Goal: Information Seeking & Learning: Find specific page/section

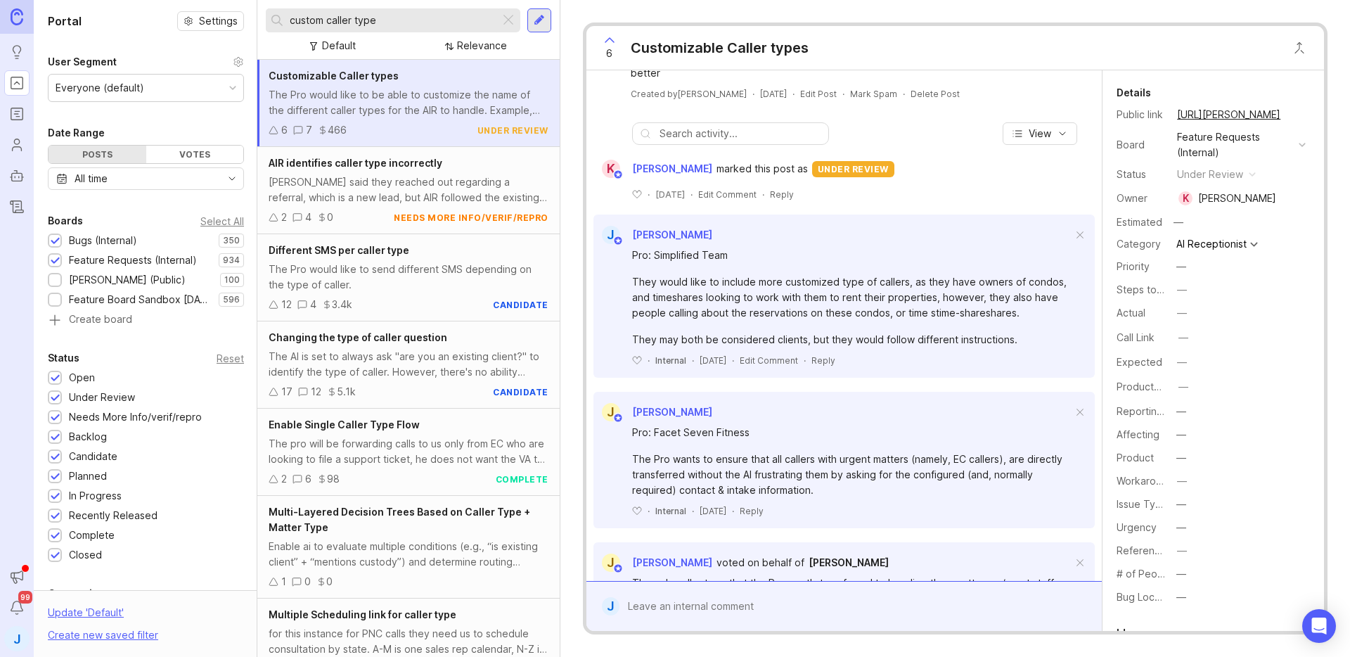
scroll to position [70, 0]
click at [364, 19] on input "custom caller type" at bounding box center [392, 20] width 205 height 15
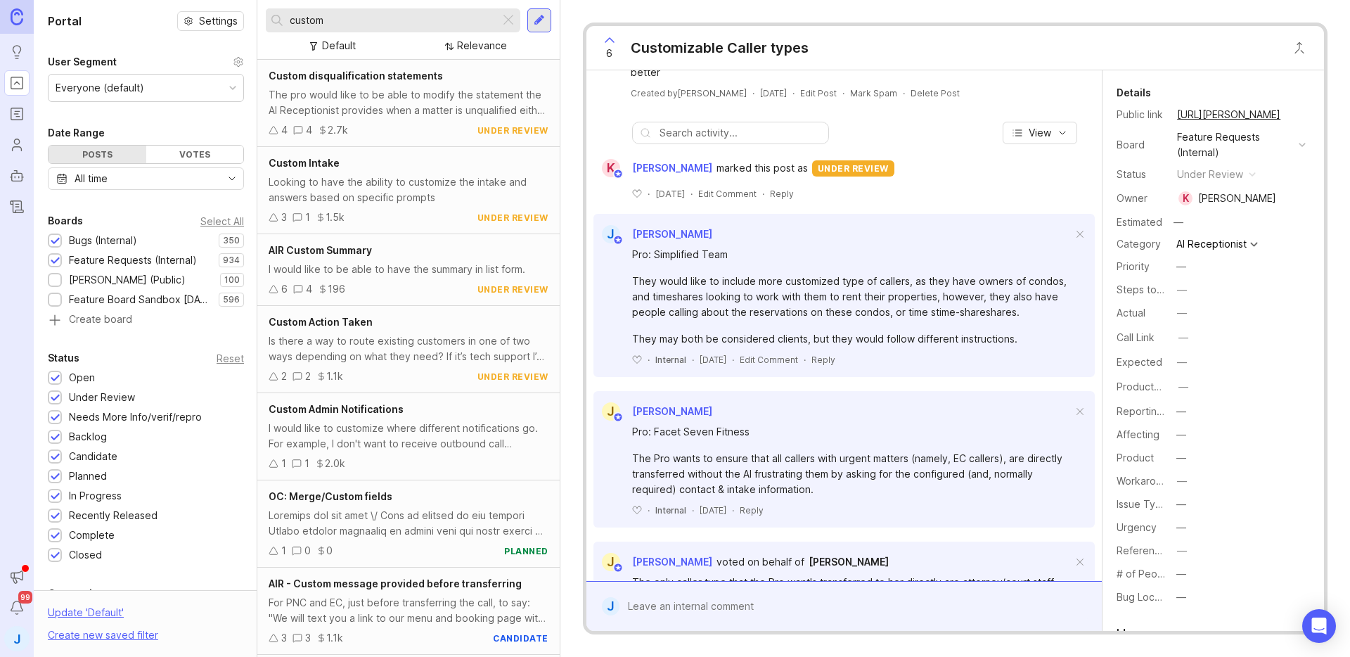
click at [108, 240] on div "Bugs (Internal)" at bounding box center [103, 240] width 68 height 15
click at [405, 189] on div "Looking to have the ability to customize the intake and answers based on specif…" at bounding box center [409, 189] width 280 height 31
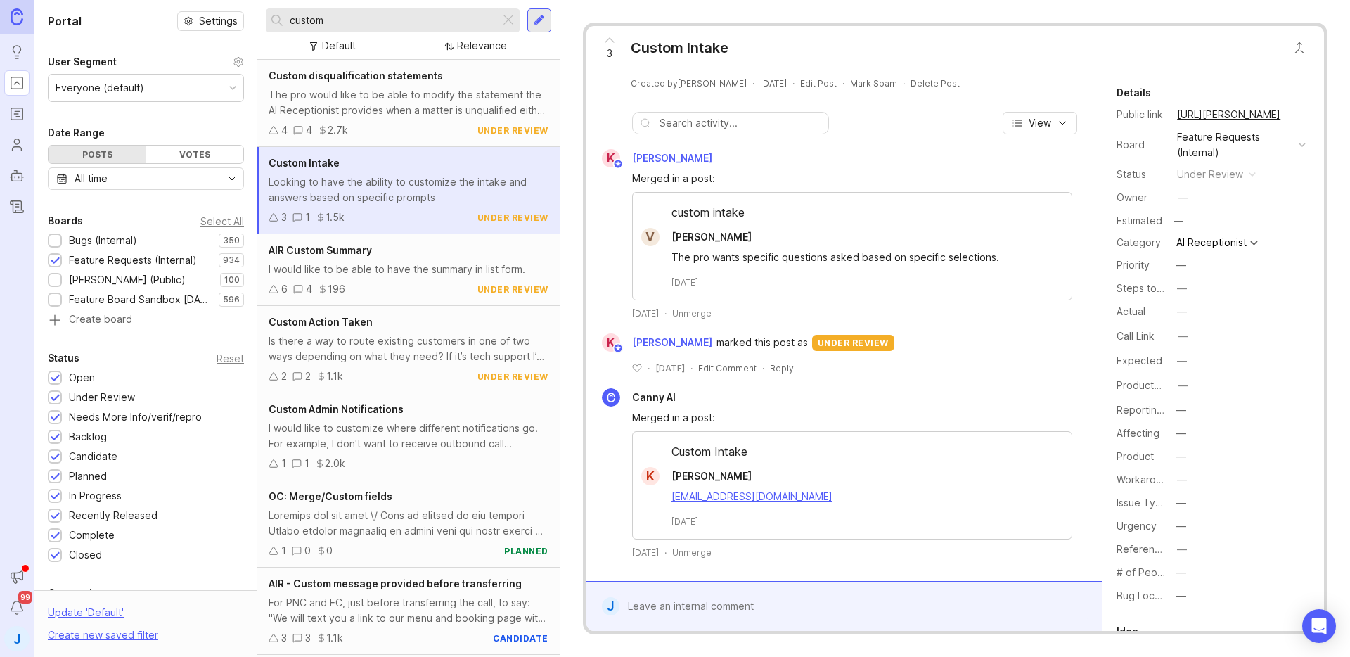
click at [366, 25] on input "custom" at bounding box center [392, 20] width 205 height 15
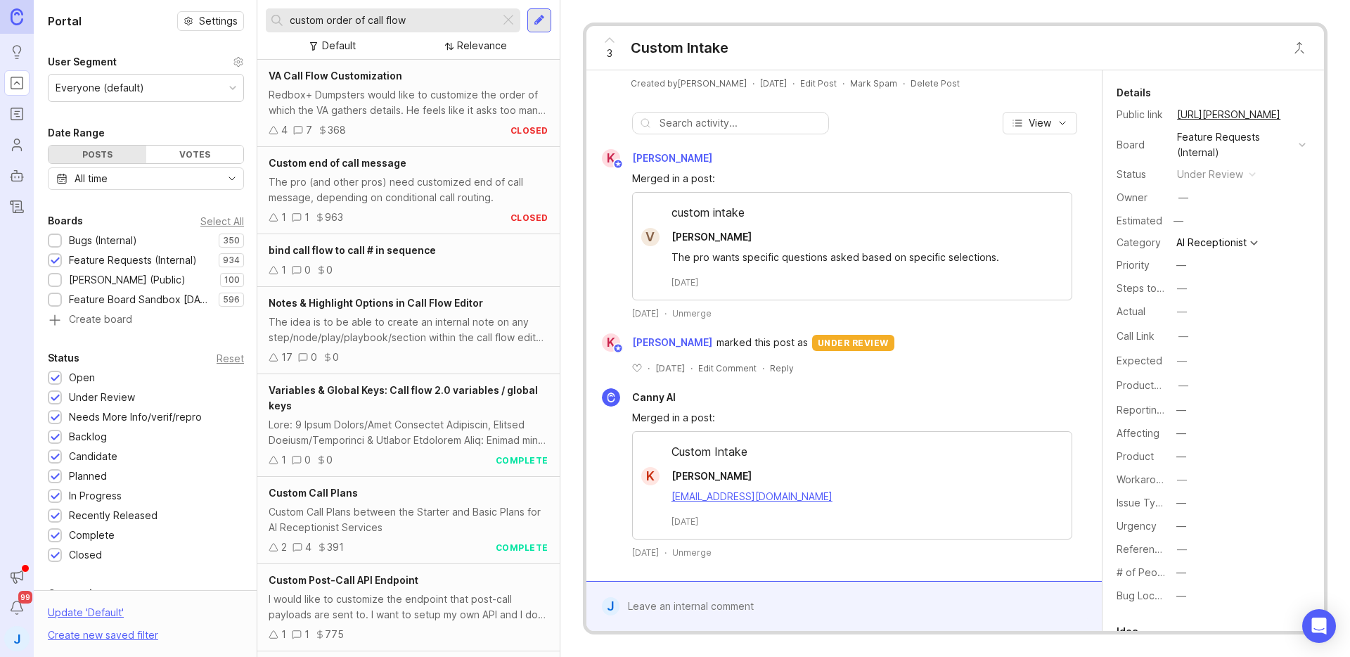
type input "custom order of call flow"
click at [432, 122] on div "4 7 368 closed" at bounding box center [409, 129] width 280 height 15
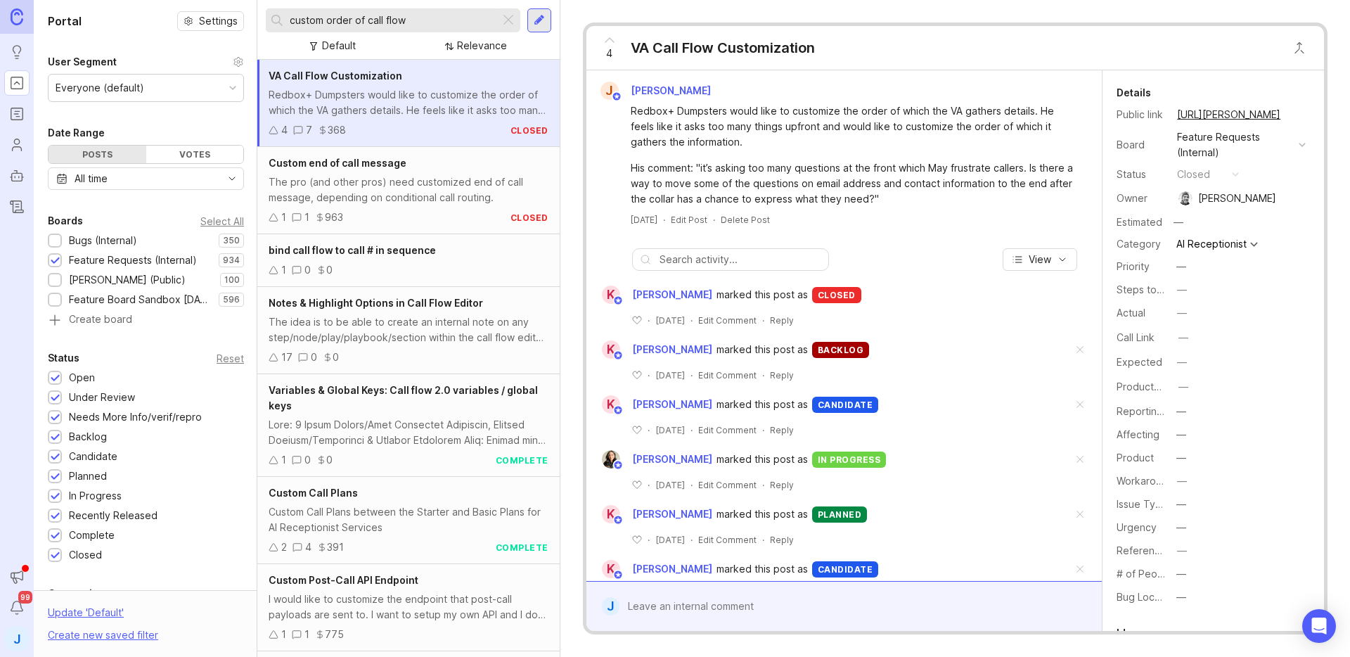
scroll to position [4, 0]
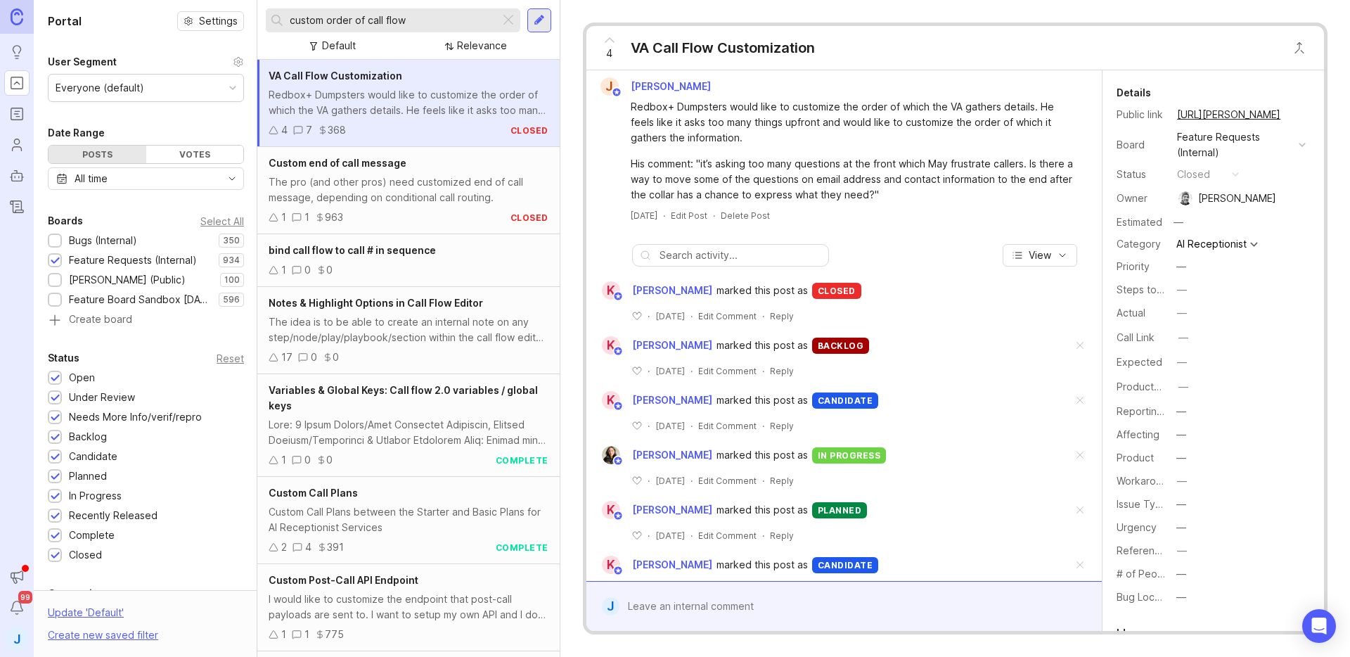
click at [608, 43] on icon at bounding box center [609, 40] width 17 height 17
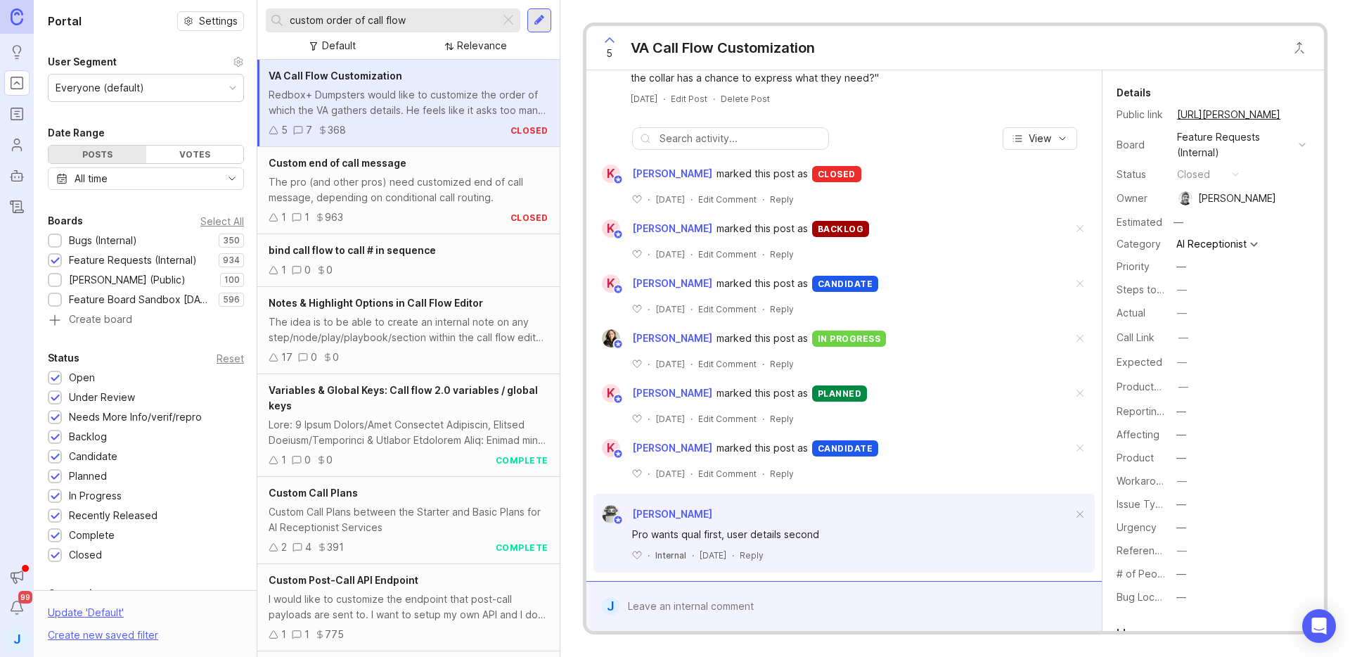
scroll to position [135, 0]
